Goal: Information Seeking & Learning: Check status

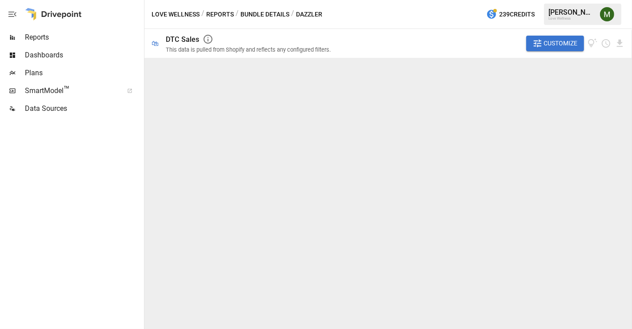
click at [252, 16] on button "Bundle Details" at bounding box center [265, 14] width 49 height 11
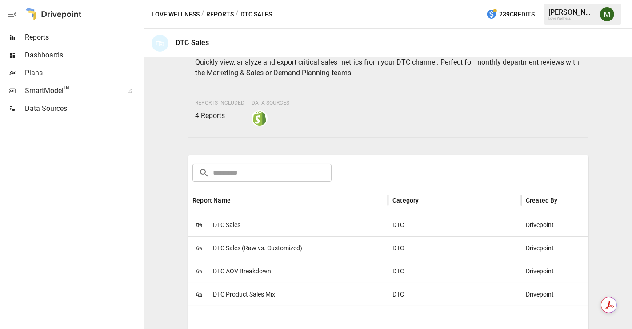
scroll to position [148, 0]
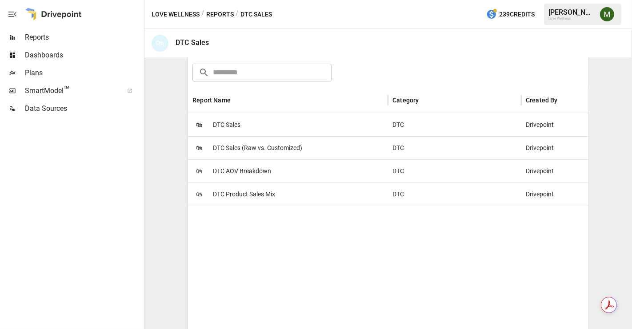
click at [249, 173] on span "DTC AOV Breakdown" at bounding box center [242, 171] width 58 height 23
